Goal: Use online tool/utility: Utilize a website feature to perform a specific function

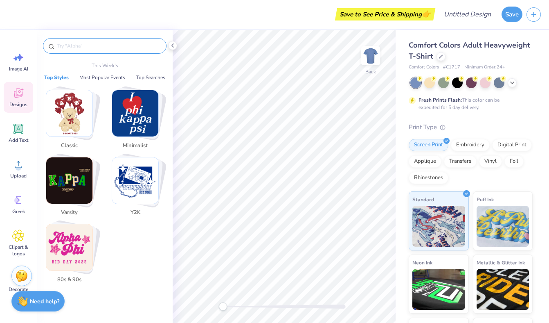
click at [104, 46] on input "text" at bounding box center [108, 46] width 105 height 8
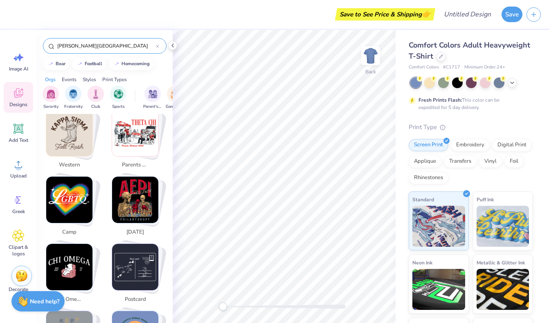
scroll to position [428, 0]
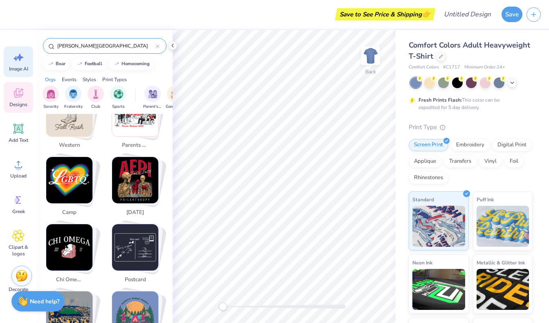
type input "[PERSON_NAME][GEOGRAPHIC_DATA]"
click at [17, 64] on div "Image AI" at bounding box center [18, 61] width 29 height 31
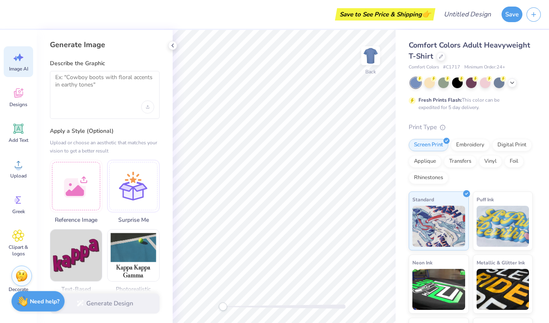
click at [73, 95] on div at bounding box center [105, 95] width 110 height 48
click at [72, 80] on textarea at bounding box center [104, 84] width 99 height 20
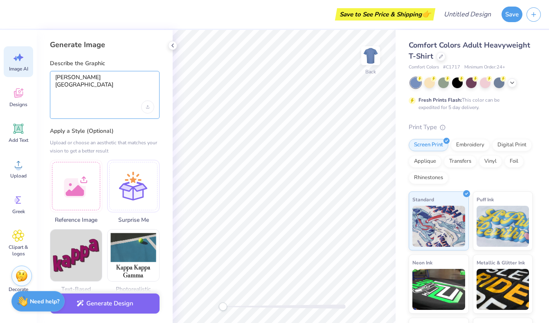
type textarea "[PERSON_NAME][GEOGRAPHIC_DATA]"
click at [137, 123] on div "Generate Image Describe the Graphic [PERSON_NAME] hills Apply a Style (Optional…" at bounding box center [105, 176] width 136 height 293
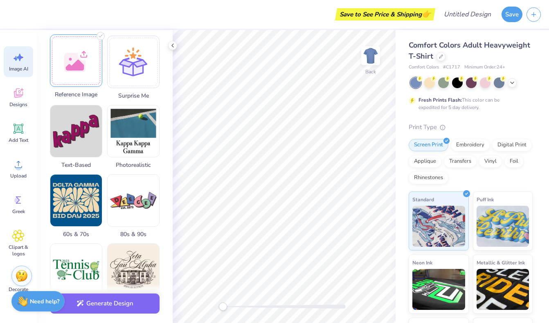
scroll to position [265, 0]
